Goal: Find specific page/section: Find specific page/section

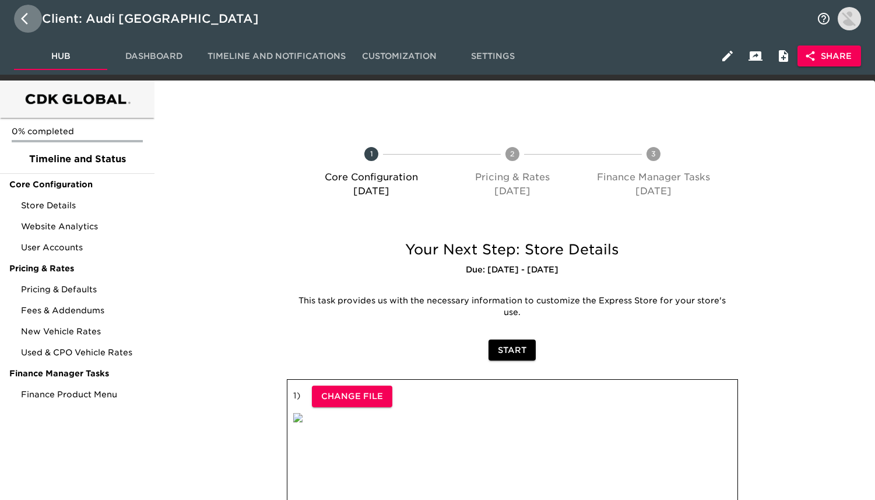
click at [30, 19] on icon "button" at bounding box center [28, 19] width 14 height 14
select select "25"
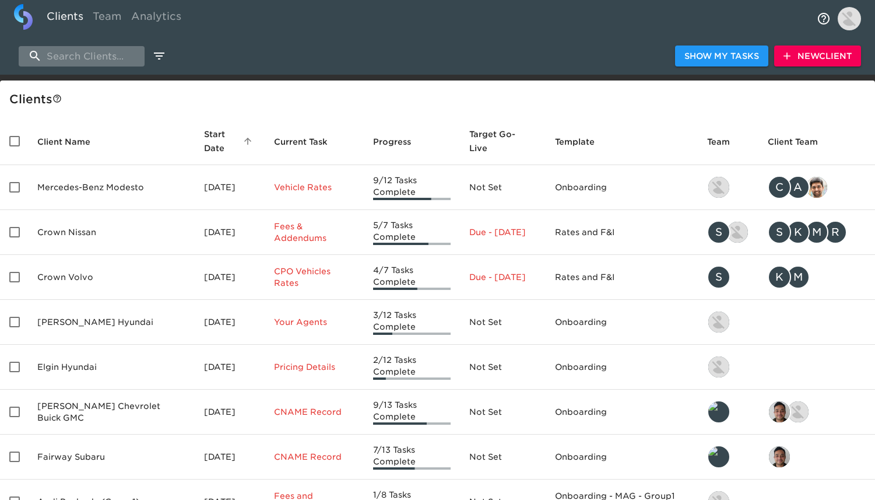
click at [96, 58] on input "search" at bounding box center [82, 56] width 126 height 20
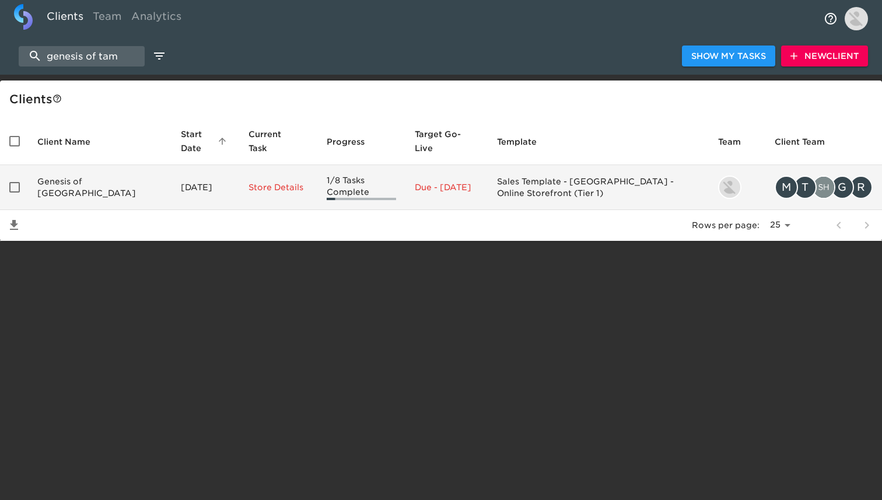
type input "genesis of tam"
click at [107, 187] on td "Genesis of [GEOGRAPHIC_DATA]" at bounding box center [99, 187] width 143 height 45
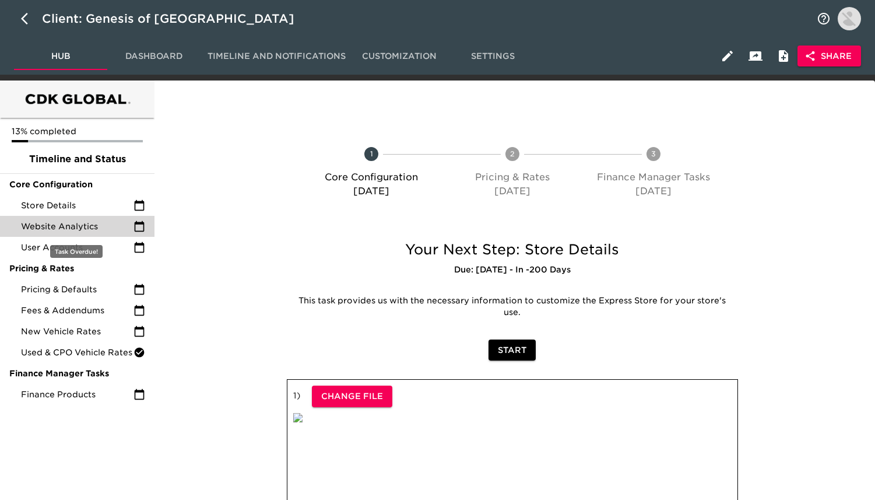
click at [112, 234] on div "Website Analytics" at bounding box center [77, 226] width 155 height 21
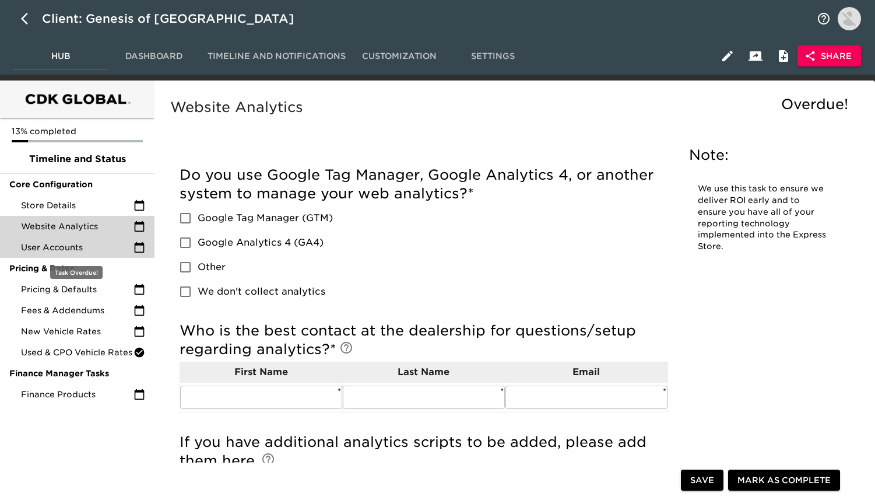
click at [112, 250] on span "User Accounts" at bounding box center [77, 247] width 113 height 12
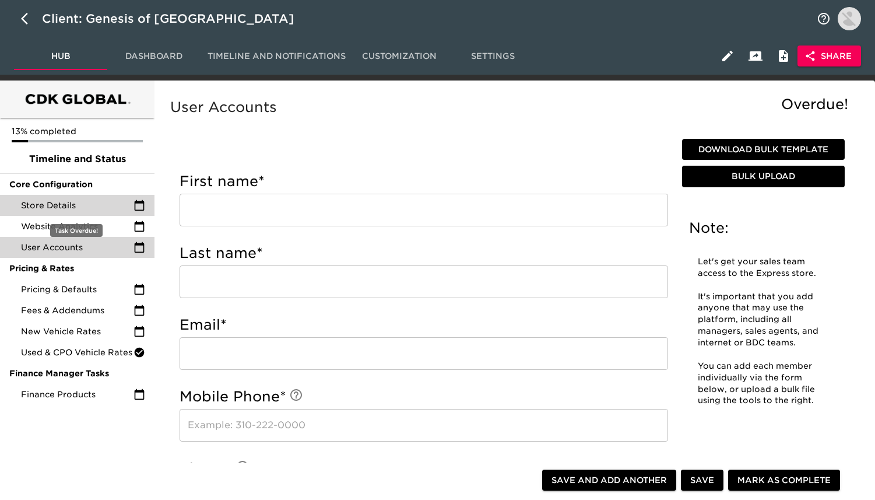
click at [111, 209] on span "Store Details" at bounding box center [77, 205] width 113 height 12
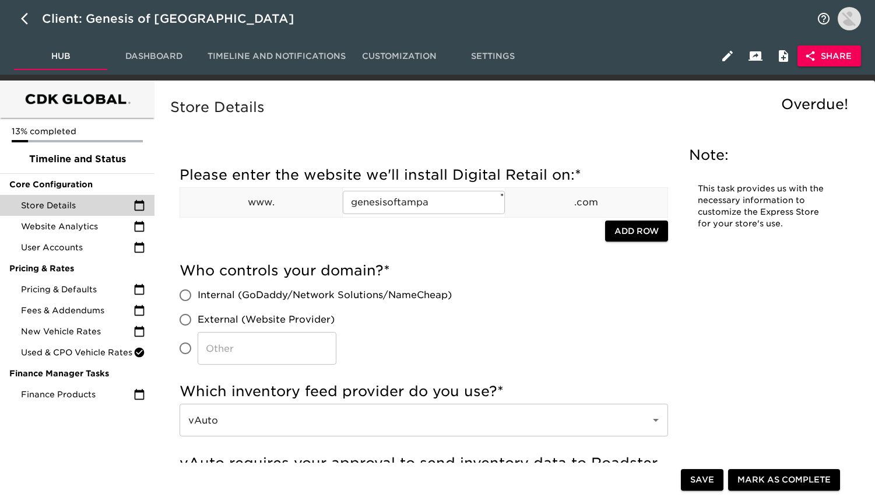
click at [819, 54] on span "Share" at bounding box center [829, 56] width 45 height 15
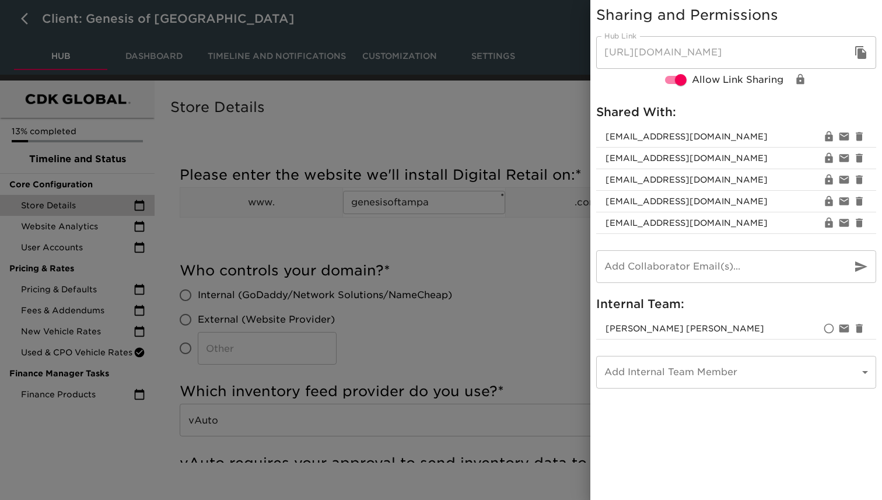
click at [862, 46] on icon "button" at bounding box center [860, 52] width 11 height 13
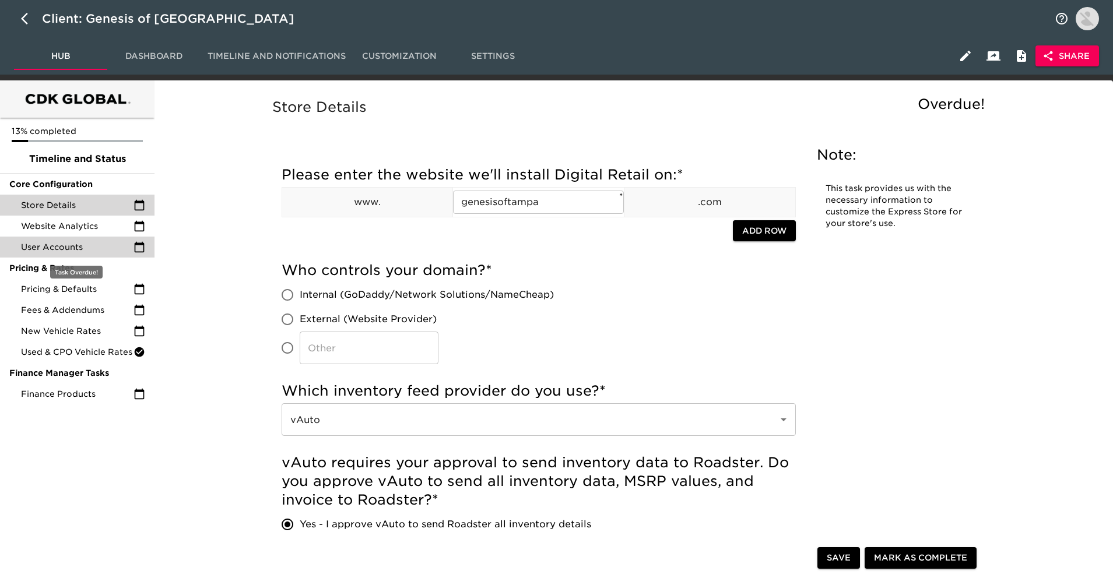
click at [120, 244] on span "User Accounts" at bounding box center [77, 247] width 113 height 12
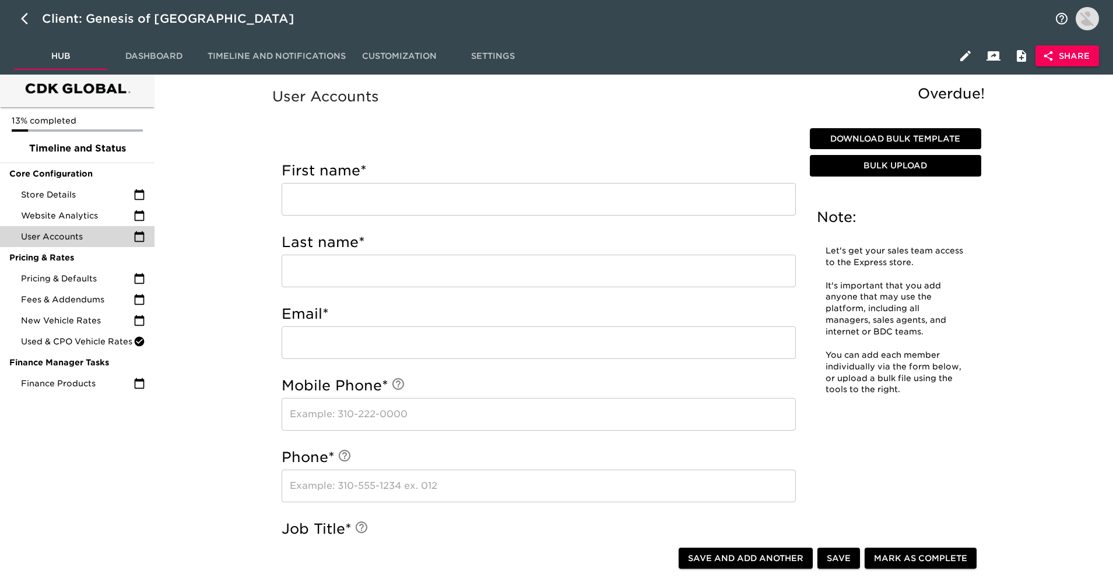
scroll to position [12, 0]
